Goal: Task Accomplishment & Management: Manage account settings

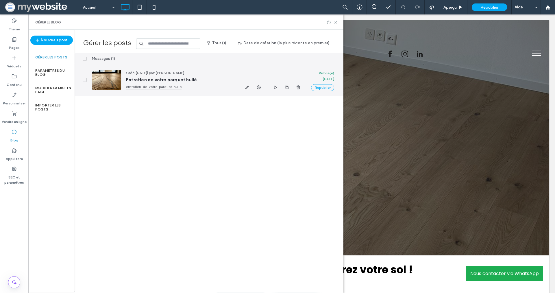
click at [147, 88] on link "entretien-de-votre-parquet-huile" at bounding box center [180, 87] width 108 height 6
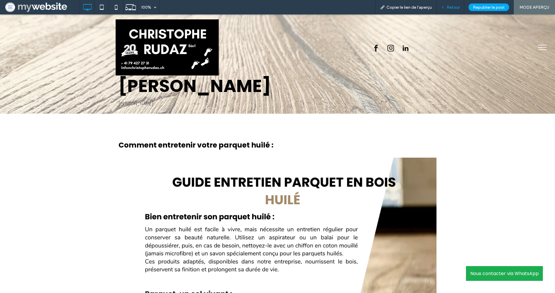
click at [444, 6] on use at bounding box center [443, 7] width 1 height 2
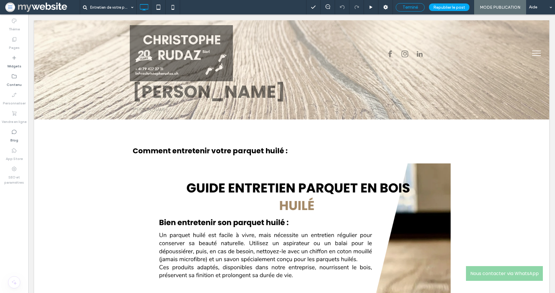
click at [416, 5] on span "Terminé" at bounding box center [410, 7] width 15 height 5
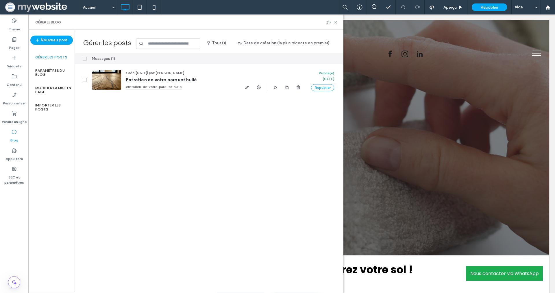
click at [16, 131] on icon at bounding box center [14, 132] width 6 height 6
click at [17, 119] on label "Vendre en ligne" at bounding box center [14, 120] width 25 height 8
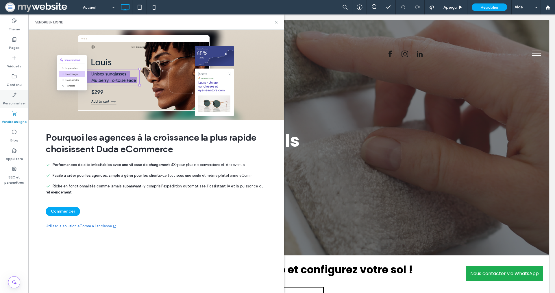
click at [17, 103] on label "Personnaliser" at bounding box center [14, 102] width 23 height 8
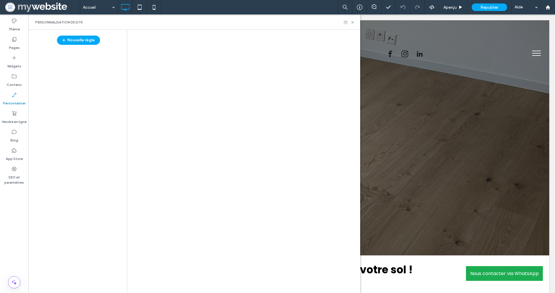
click at [12, 77] on div at bounding box center [277, 146] width 555 height 293
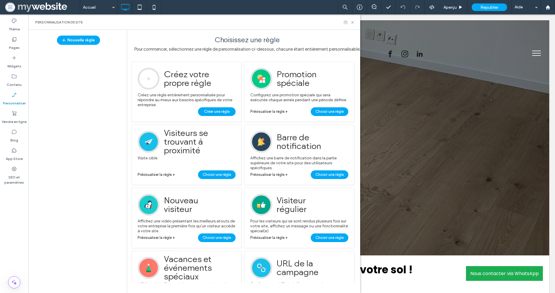
click at [12, 77] on icon at bounding box center [14, 76] width 6 height 6
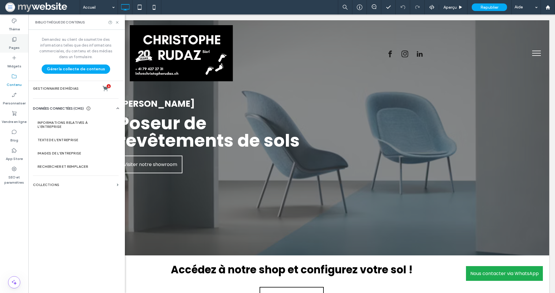
click at [19, 47] on div "Pages" at bounding box center [14, 43] width 28 height 19
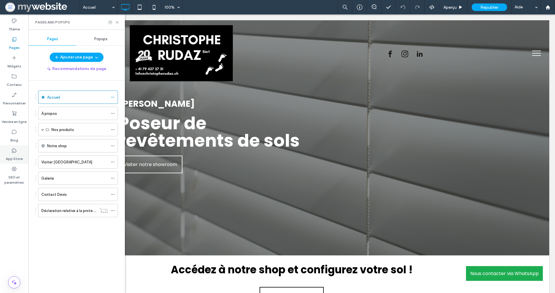
click at [11, 150] on div "App Store" at bounding box center [14, 154] width 28 height 19
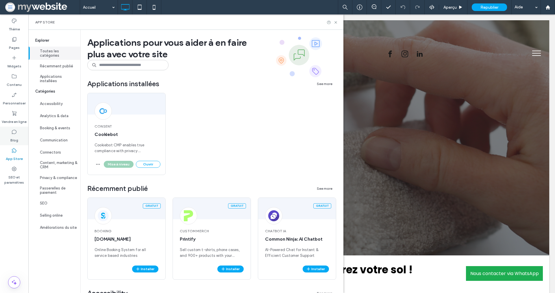
click at [18, 135] on div "Blog" at bounding box center [14, 136] width 28 height 19
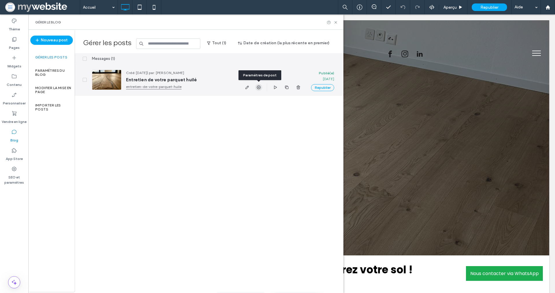
click at [258, 87] on use "button" at bounding box center [259, 87] width 4 height 4
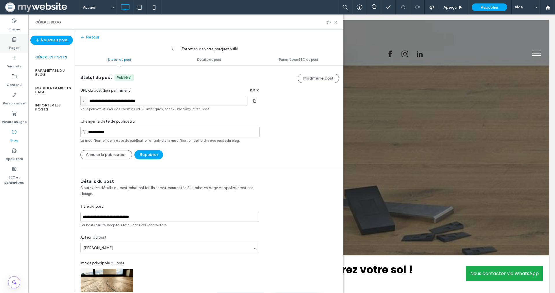
click at [20, 45] on div "Pages" at bounding box center [14, 43] width 28 height 19
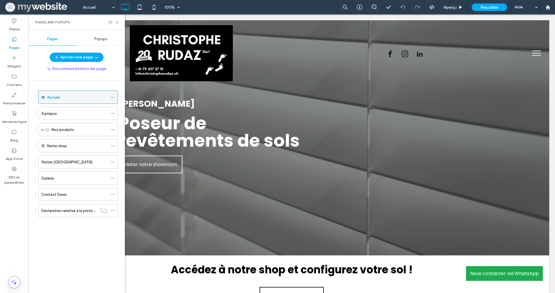
click at [67, 93] on div "Accueil" at bounding box center [77, 97] width 61 height 13
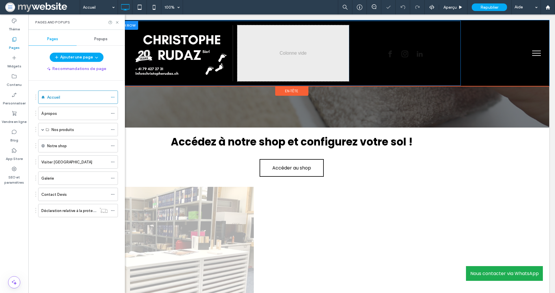
scroll to position [128, 0]
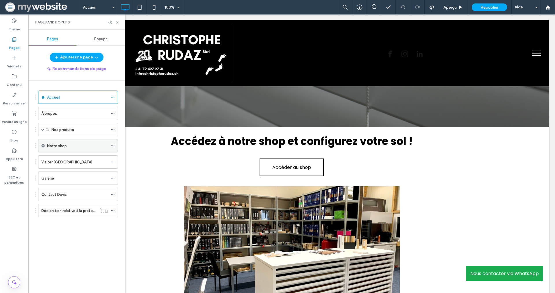
click at [63, 144] on label "Notre shop" at bounding box center [57, 146] width 20 height 10
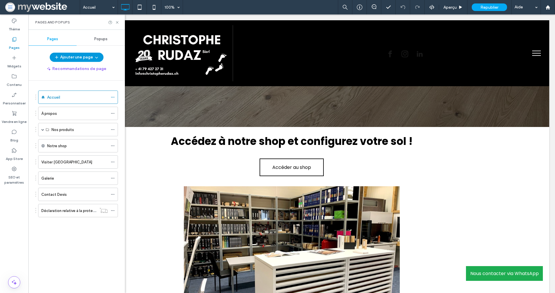
click at [97, 56] on icon "button" at bounding box center [96, 57] width 5 height 5
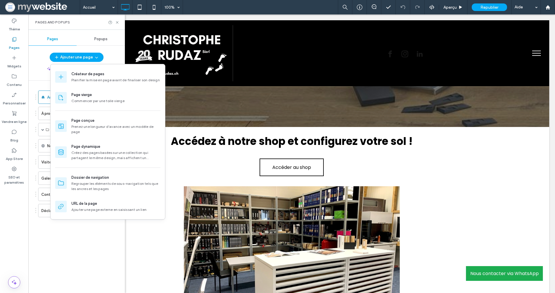
click at [78, 239] on div "Accueil À propos Nos produits Nos parquets Parquets stratifiés Moquettes Stores…" at bounding box center [80, 185] width 90 height 209
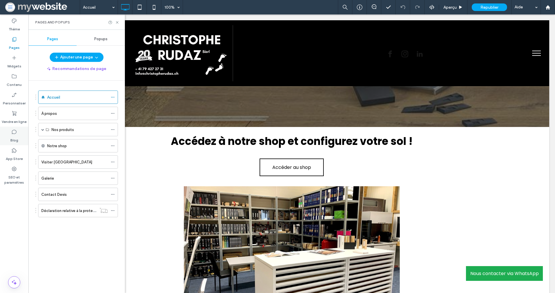
click at [19, 132] on div "Blog" at bounding box center [14, 136] width 28 height 19
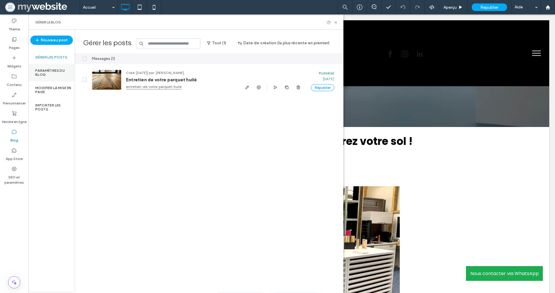
click at [60, 67] on div "Paramètres du blog" at bounding box center [51, 72] width 46 height 17
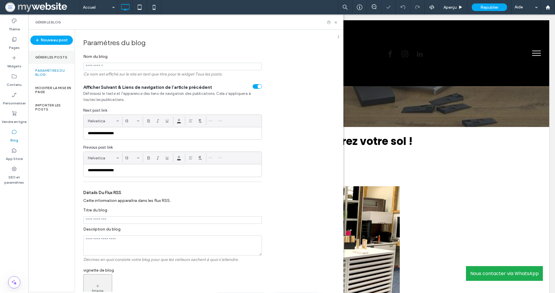
click at [61, 57] on label "Gérer les posts" at bounding box center [51, 57] width 32 height 4
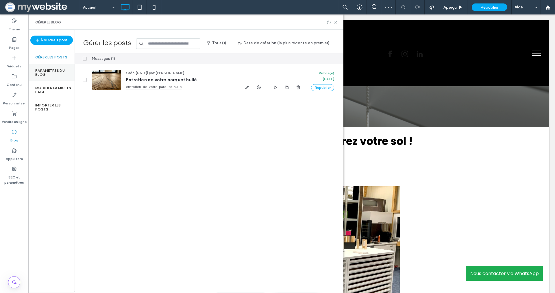
click at [54, 69] on label "Paramètres du blog" at bounding box center [54, 73] width 39 height 8
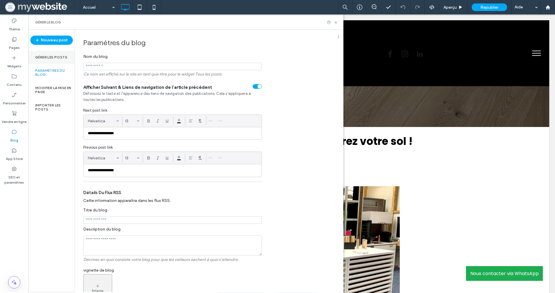
click at [46, 55] on label "Gérer les posts" at bounding box center [51, 57] width 32 height 4
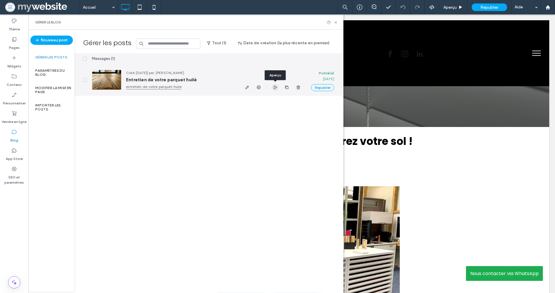
click at [275, 88] on use "button" at bounding box center [275, 86] width 3 height 3
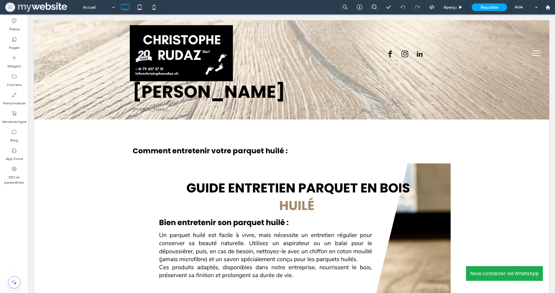
scroll to position [0, 0]
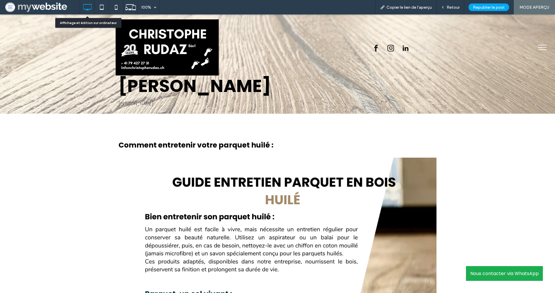
click at [89, 7] on icon at bounding box center [88, 7] width 12 height 12
click at [455, 10] on div "Retour" at bounding box center [451, 7] width 28 height 14
click at [454, 7] on span "Retour" at bounding box center [453, 7] width 13 height 5
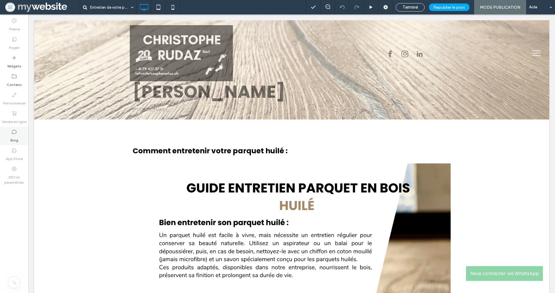
click at [16, 137] on label "Blog" at bounding box center [14, 139] width 8 height 8
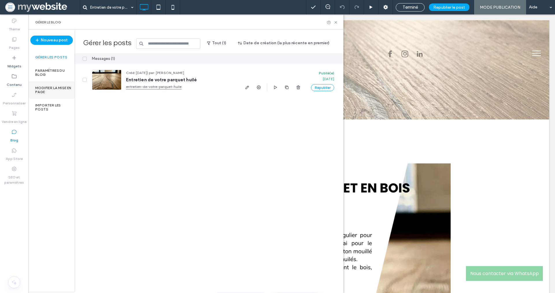
click at [58, 96] on div "Modifier la mise en page" at bounding box center [51, 89] width 46 height 17
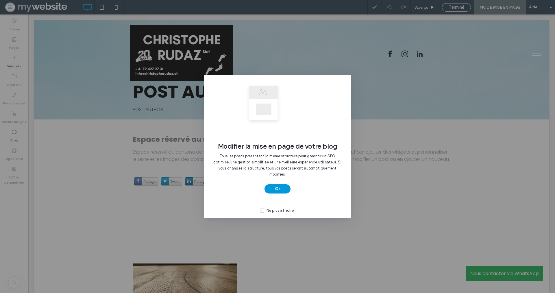
click at [283, 189] on button "Ok" at bounding box center [278, 188] width 26 height 9
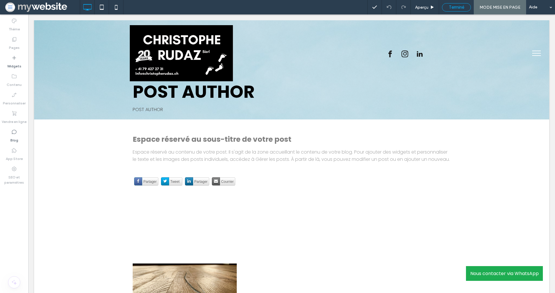
click at [454, 9] on span "Terminé" at bounding box center [456, 7] width 15 height 5
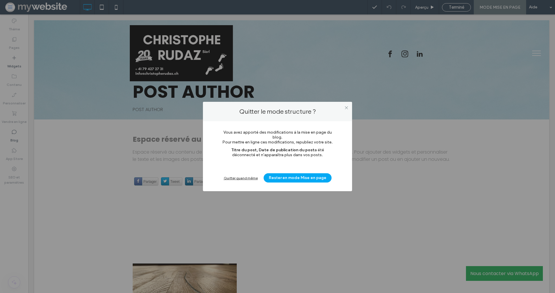
click at [244, 178] on div "Quitter quand même" at bounding box center [241, 178] width 34 height 4
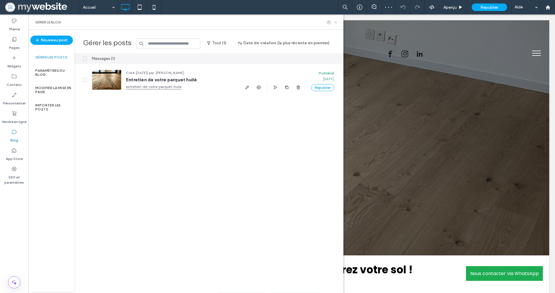
click at [335, 21] on use at bounding box center [336, 22] width 2 height 2
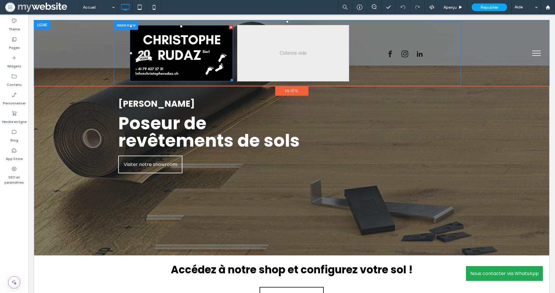
click at [187, 60] on img at bounding box center [181, 53] width 103 height 56
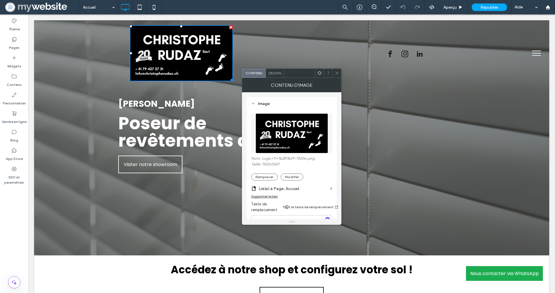
click at [334, 70] on div at bounding box center [337, 73] width 9 height 9
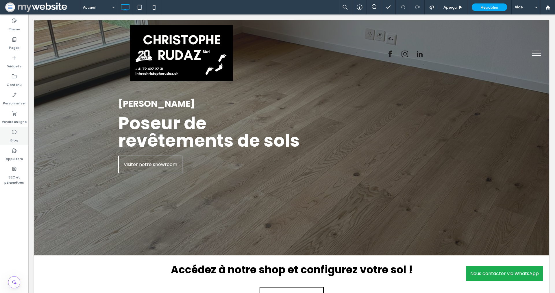
click at [19, 135] on div "Blog" at bounding box center [14, 136] width 28 height 19
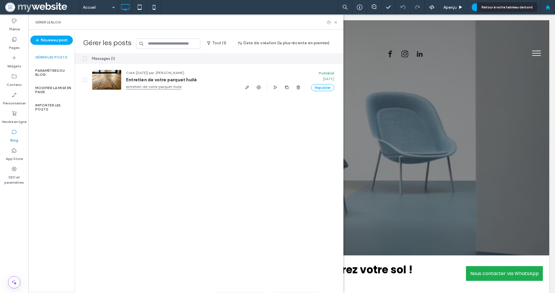
click at [554, 9] on div at bounding box center [548, 7] width 14 height 5
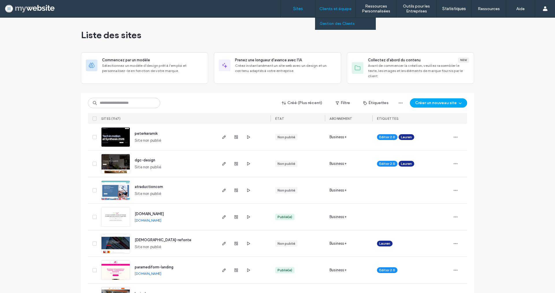
click at [335, 24] on label "Gestion des Clients" at bounding box center [337, 23] width 35 height 4
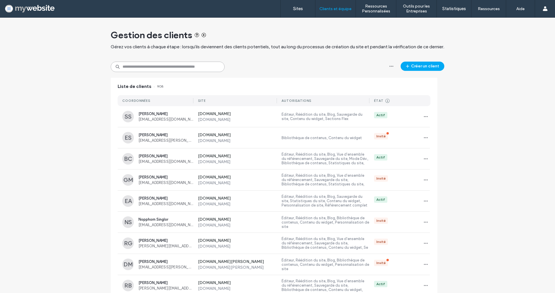
click at [175, 68] on input at bounding box center [168, 67] width 114 height 10
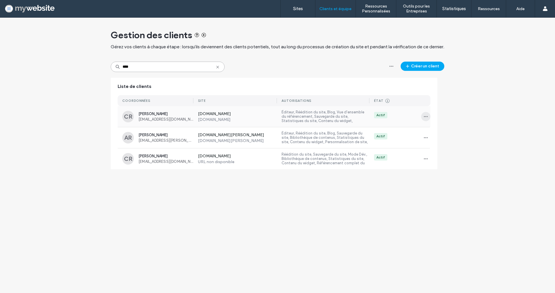
type input "****"
click at [424, 114] on icon "button" at bounding box center [426, 116] width 5 height 5
click at [429, 143] on span at bounding box center [426, 142] width 7 height 6
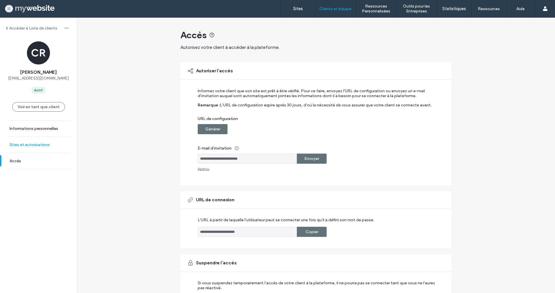
click at [58, 143] on link "Sites et autorisations" at bounding box center [38, 145] width 77 height 16
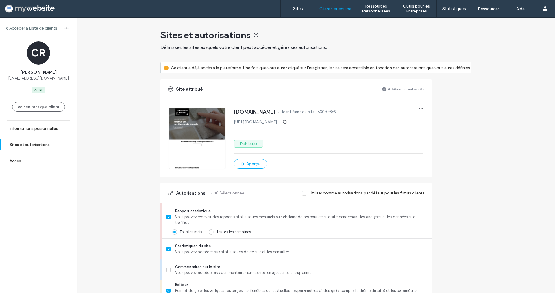
click at [319, 91] on div "Site attribué Attribuer un autre site" at bounding box center [296, 89] width 271 height 20
click at [299, 9] on label "Sites" at bounding box center [298, 8] width 10 height 5
